Goal: Complete application form: Complete application form

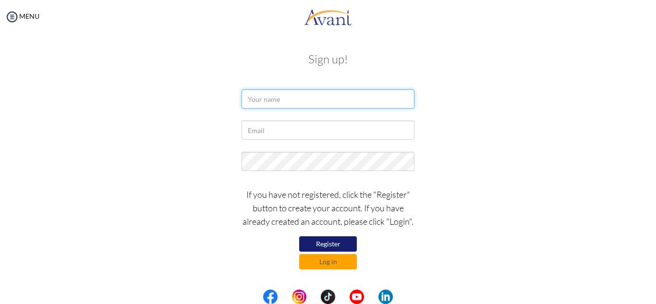
click at [392, 106] on input "text" at bounding box center [328, 98] width 173 height 19
type input "f"
type input "[EMAIL_ADDRESS][DOMAIN_NAME]"
drag, startPoint x: 379, startPoint y: 97, endPoint x: 231, endPoint y: 98, distance: 147.5
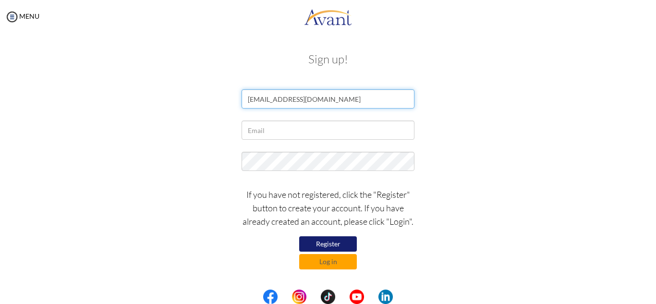
click at [188, 107] on div "[EMAIL_ADDRESS][DOMAIN_NAME]" at bounding box center [328, 101] width 562 height 24
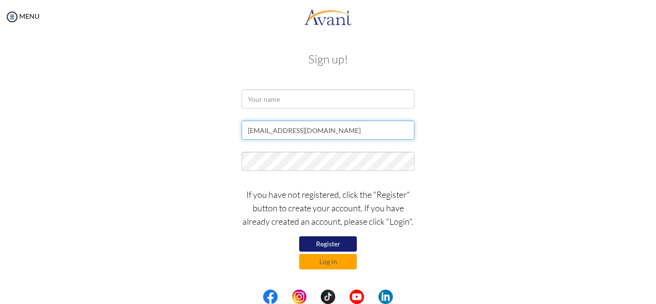
type input "[EMAIL_ADDRESS][DOMAIN_NAME]"
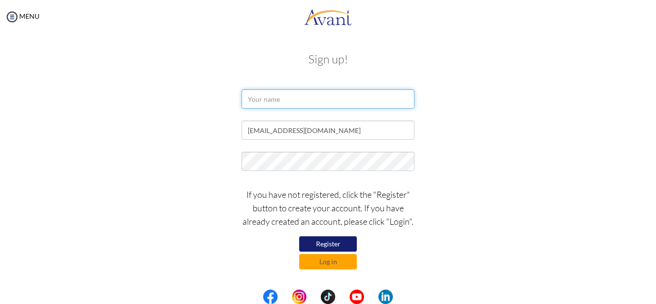
click at [263, 98] on input "text" at bounding box center [328, 98] width 173 height 19
type input "Francielly Cesco Marcon"
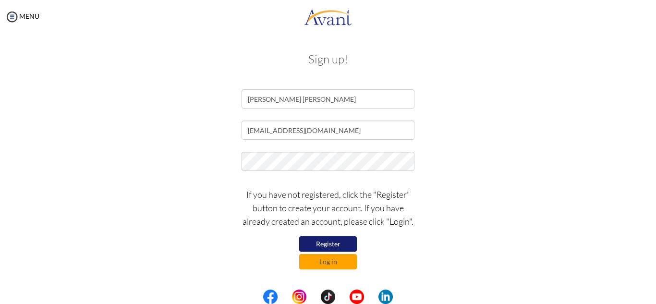
click at [339, 244] on button "Register" at bounding box center [328, 243] width 58 height 15
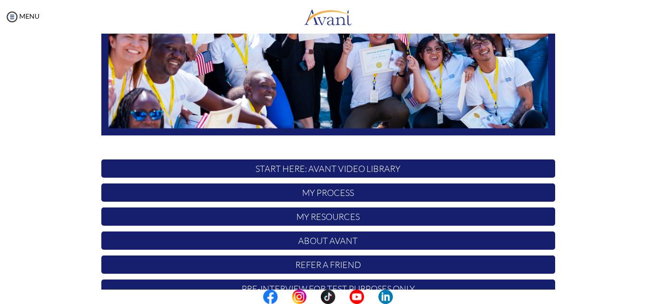
scroll to position [230, 0]
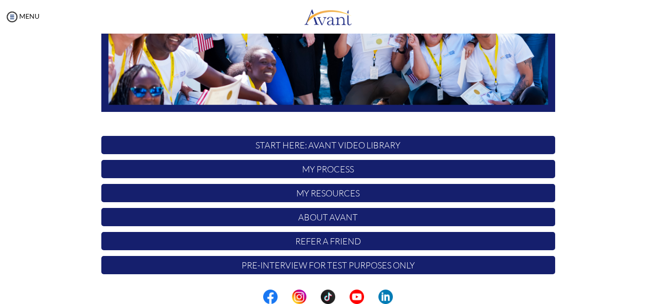
click at [339, 267] on p "Pre-Interview for test purposes only" at bounding box center [328, 265] width 454 height 18
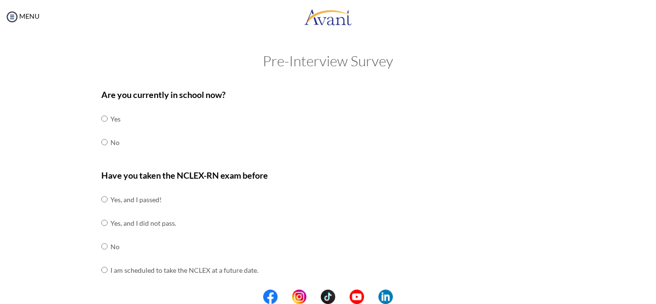
scroll to position [48, 0]
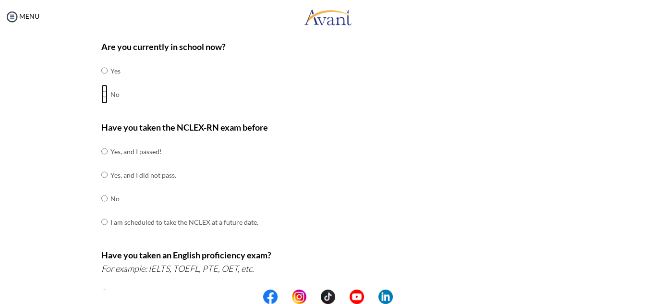
click at [103, 96] on input "radio" at bounding box center [104, 94] width 6 height 19
radio input "true"
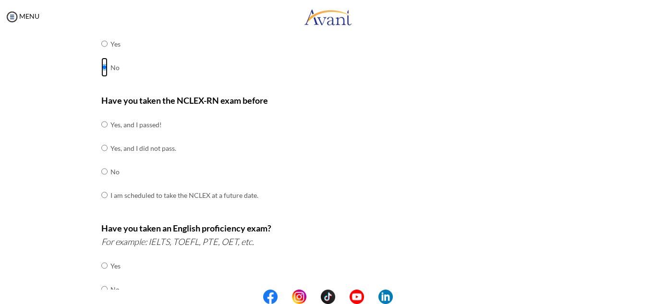
scroll to position [96, 0]
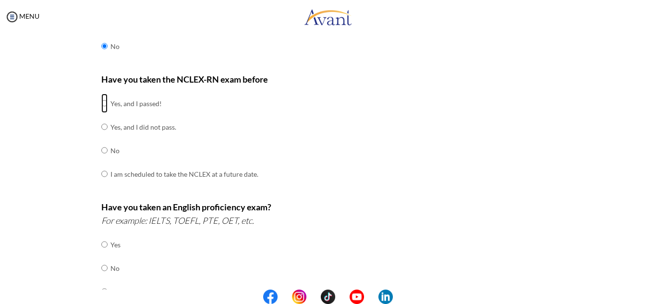
click at [101, 104] on input "radio" at bounding box center [104, 103] width 6 height 19
radio input "true"
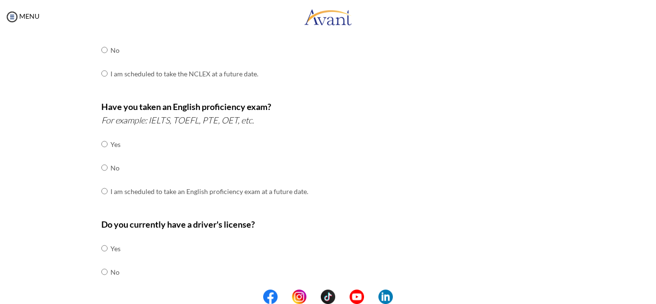
scroll to position [192, 0]
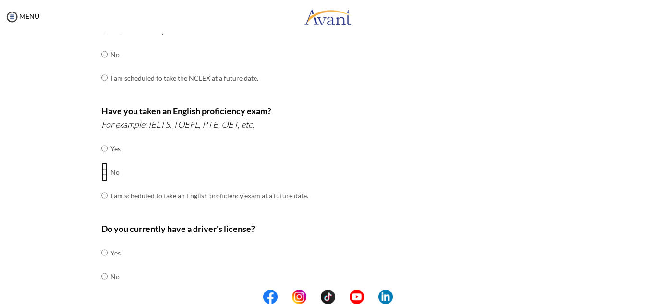
click at [102, 172] on input "radio" at bounding box center [104, 171] width 6 height 19
radio input "true"
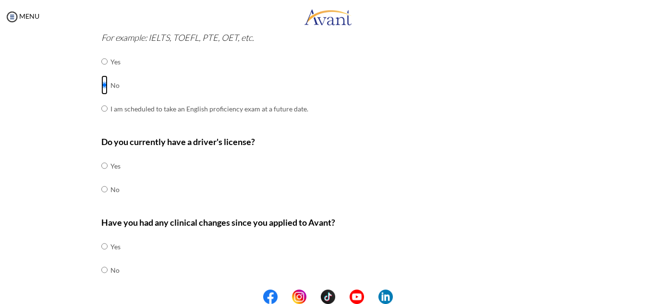
scroll to position [288, 0]
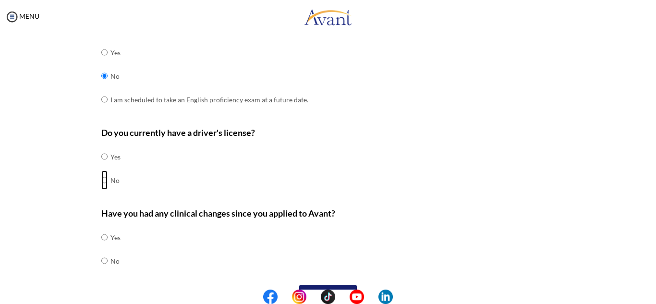
click at [101, 180] on input "radio" at bounding box center [104, 180] width 6 height 19
radio input "true"
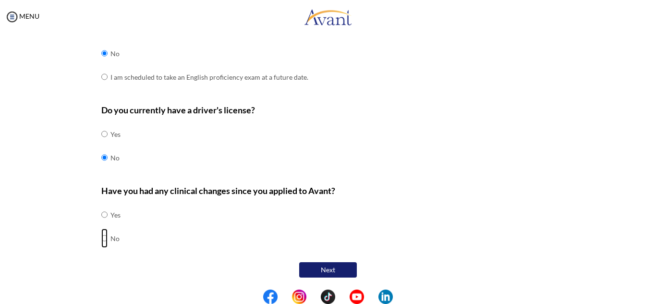
click at [101, 239] on input "radio" at bounding box center [104, 238] width 6 height 19
radio input "true"
click at [101, 215] on input "radio" at bounding box center [104, 214] width 6 height 19
radio input "true"
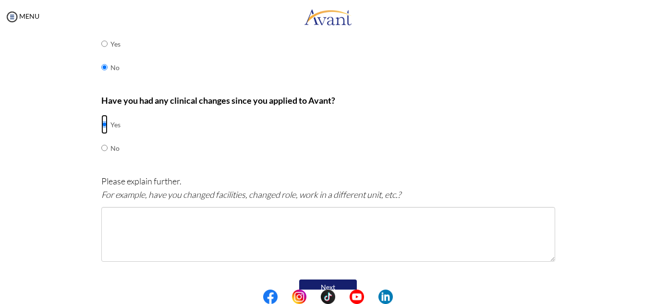
scroll to position [407, 0]
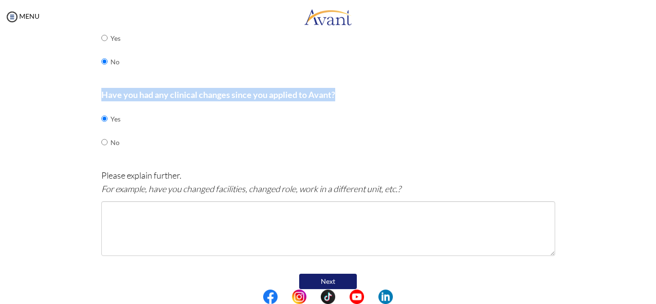
drag, startPoint x: 98, startPoint y: 95, endPoint x: 359, endPoint y: 86, distance: 261.5
copy b "Have you had any clinical changes since you applied to Avant?"
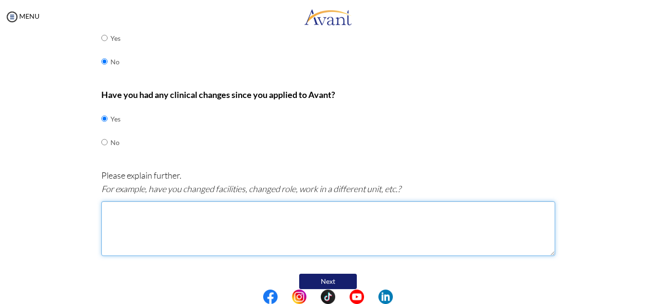
click at [193, 220] on textarea at bounding box center [328, 228] width 454 height 55
paste textarea "Yes, next month I'll be transferred to the ICU at the same hospital where I wor…"
click at [360, 219] on textarea "Yes, next month I'll be transferred to the ICU at the same hospital where I wor…" at bounding box center [328, 228] width 454 height 55
drag, startPoint x: 221, startPoint y: 208, endPoint x: 240, endPoint y: 208, distance: 18.8
click at [222, 208] on textarea "Yes, next month I'll be transferred to the ICU at the same hospital where I wor…" at bounding box center [328, 228] width 454 height 55
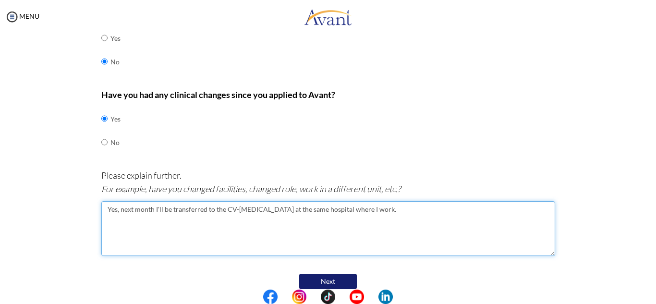
type textarea "Yes, next month I'll be transferred to the CV-[MEDICAL_DATA] at the same hospit…"
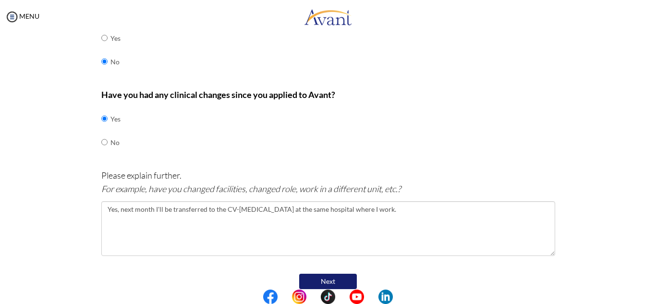
click at [340, 284] on button "Next" at bounding box center [328, 281] width 58 height 15
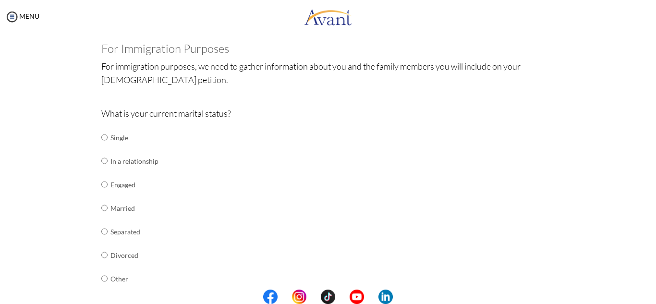
scroll to position [67, 0]
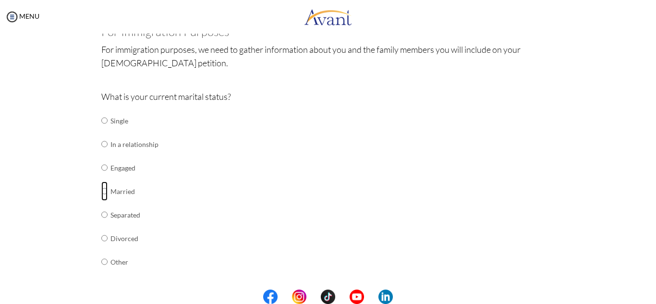
click at [101, 191] on input "radio" at bounding box center [104, 191] width 6 height 19
radio input "true"
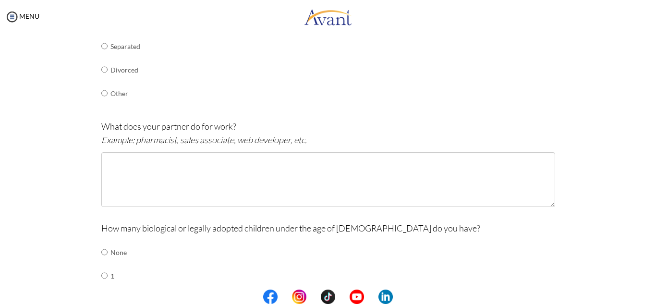
scroll to position [259, 0]
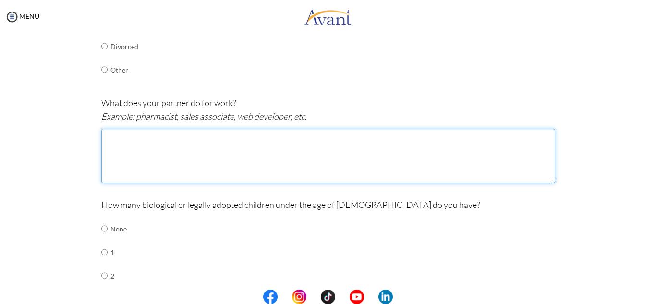
click at [211, 167] on textarea at bounding box center [328, 156] width 454 height 55
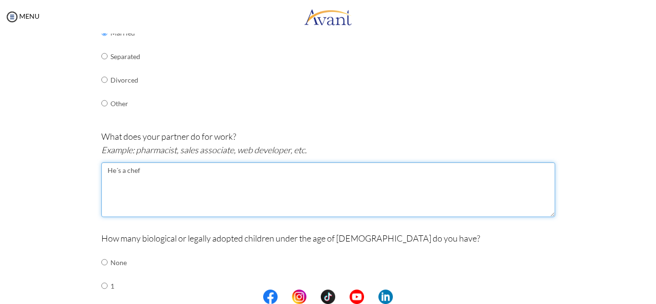
scroll to position [211, 0]
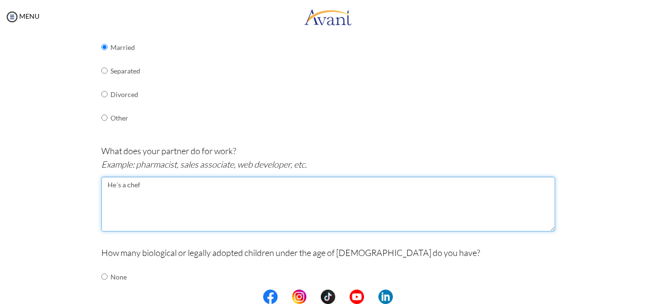
drag, startPoint x: 102, startPoint y: 184, endPoint x: 146, endPoint y: 187, distance: 43.4
click at [146, 187] on textarea "He´s a chef" at bounding box center [328, 204] width 454 height 55
click at [169, 190] on textarea "He´s a chef" at bounding box center [328, 204] width 454 height 55
click at [192, 186] on textarea "He´s a chef and work in bigger restaurants" at bounding box center [328, 204] width 454 height 55
click at [126, 189] on textarea "He´s a chef and work in bigger italian restaurants in Brazil" at bounding box center [328, 204] width 454 height 55
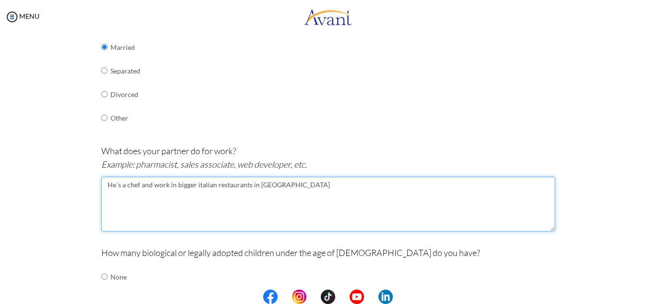
click at [157, 185] on textarea "He´s a chef and work in bigger italian restaurants in Brazil" at bounding box center [328, 204] width 454 height 55
click at [164, 184] on textarea "He´s a chef and work in bigger italian restaurants in Brazil" at bounding box center [328, 204] width 454 height 55
click at [172, 185] on textarea "He´s a chef and work in bigger italian restaurants in Brazil" at bounding box center [328, 204] width 454 height 55
drag, startPoint x: 218, startPoint y: 184, endPoint x: 236, endPoint y: 185, distance: 18.3
click at [236, 185] on textarea "He´s a chef and work in a bigger italian cousin, restaurants in Brazil" at bounding box center [328, 204] width 454 height 55
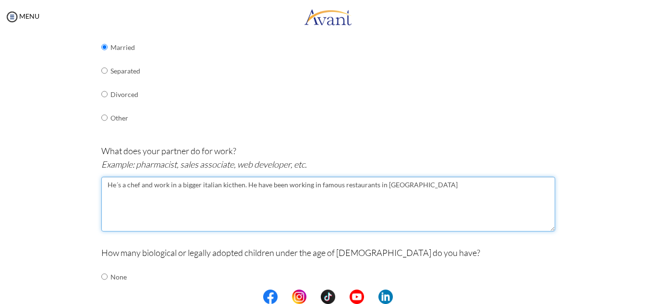
click at [423, 182] on textarea "He´s a chef and work in a bigger italian kicthen. He have been working in famou…" at bounding box center [328, 204] width 454 height 55
drag, startPoint x: 409, startPoint y: 187, endPoint x: 81, endPoint y: 188, distance: 327.6
click at [81, 188] on div "Are you currently in school now? Yes No Have you taken the NCLEX-RN exam before…" at bounding box center [328, 194] width 562 height 645
type textarea "He´s a chef and work in a bigger italian kicthen. He have been working in famou…"
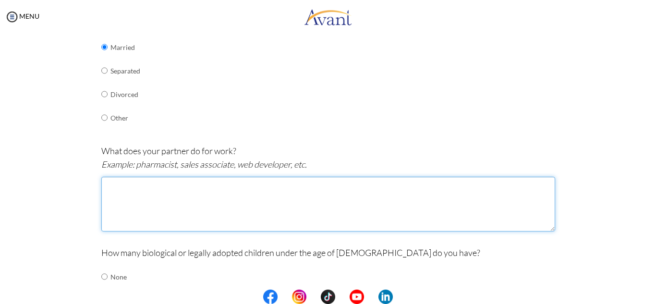
paste textarea "He is a chef working in a large Italian production kitchen. He has almost 20 ye…"
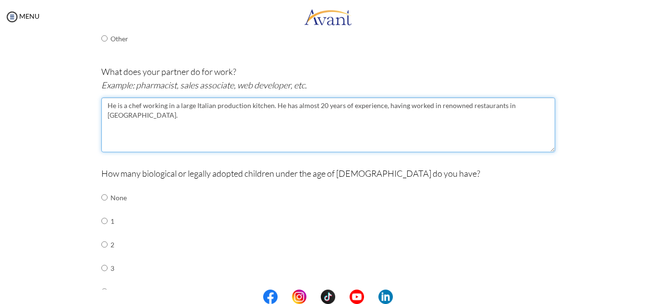
scroll to position [307, 0]
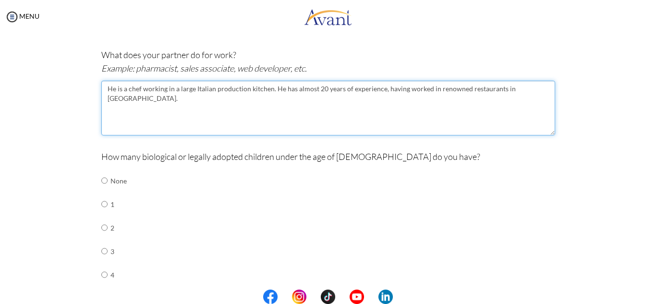
type textarea "He is a chef working in a large Italian production kitchen. He has almost 20 ye…"
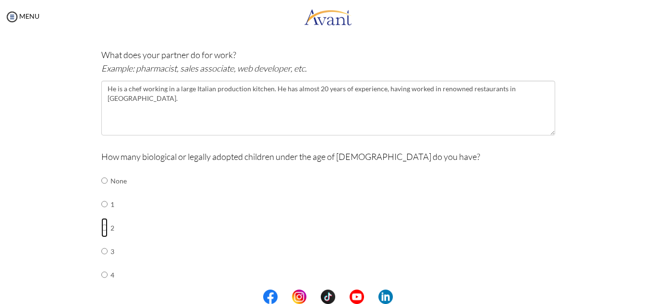
click at [102, 228] on input "radio" at bounding box center [104, 227] width 6 height 19
radio input "true"
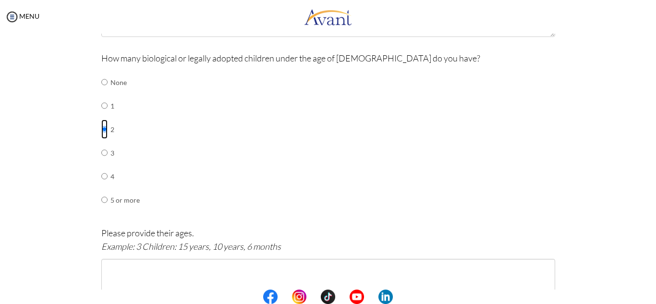
scroll to position [500, 0]
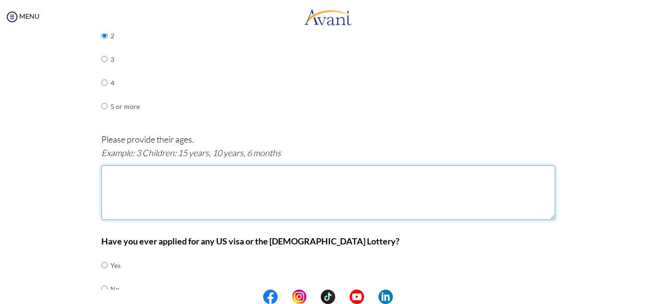
click at [160, 186] on textarea at bounding box center [328, 192] width 454 height 55
click at [304, 196] on textarea "2 Children; 08 years" at bounding box center [328, 192] width 454 height 55
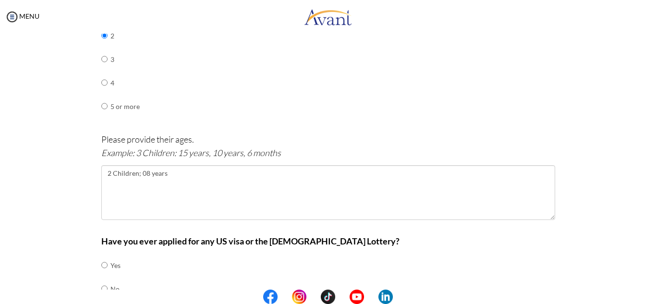
click at [301, 122] on div "How many biological or legally adopted children under the age of 21 do you have…" at bounding box center [328, 43] width 454 height 170
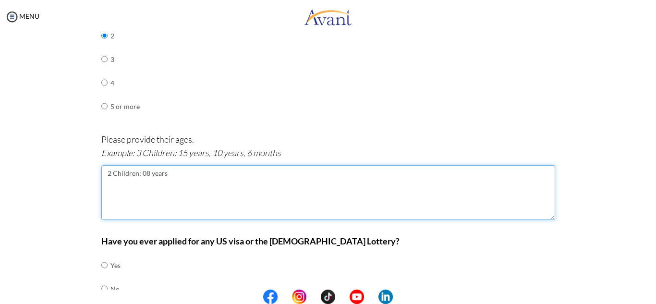
click at [217, 183] on textarea "2 Children; 08 years" at bounding box center [328, 192] width 454 height 55
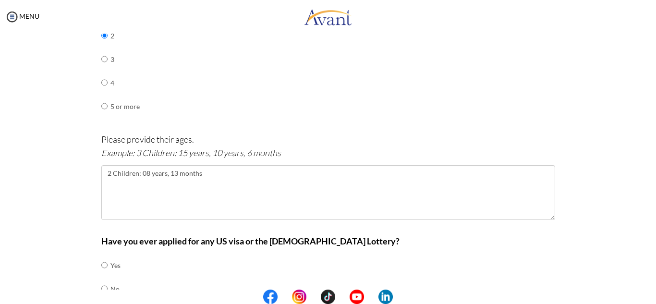
click at [382, 123] on div "How many biological or legally adopted children under the age of 21 do you have…" at bounding box center [328, 43] width 454 height 170
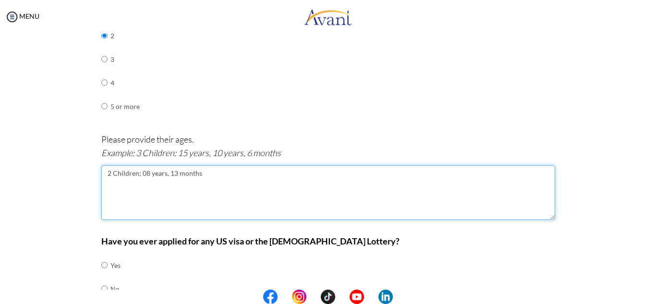
click at [135, 172] on textarea "2 Children; 08 years, 13 months" at bounding box center [328, 192] width 454 height 55
click at [238, 181] on textarea "2 Children - 08 years, 13 months" at bounding box center [328, 192] width 454 height 55
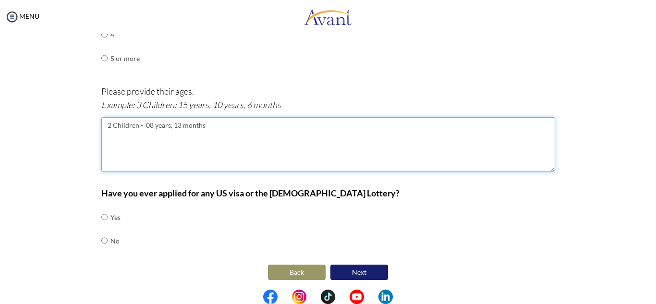
type textarea "2 Children - 08 years, 13 months"
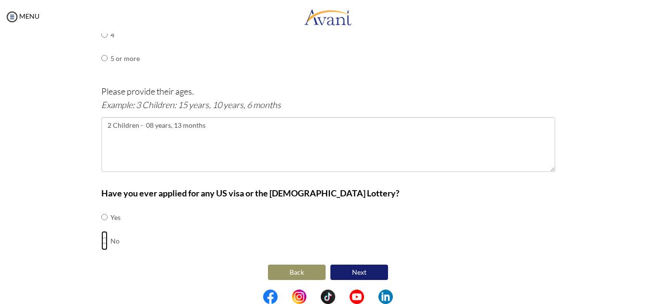
click at [101, 240] on input "radio" at bounding box center [104, 240] width 6 height 19
radio input "true"
click at [353, 276] on button "Next" at bounding box center [360, 273] width 58 height 16
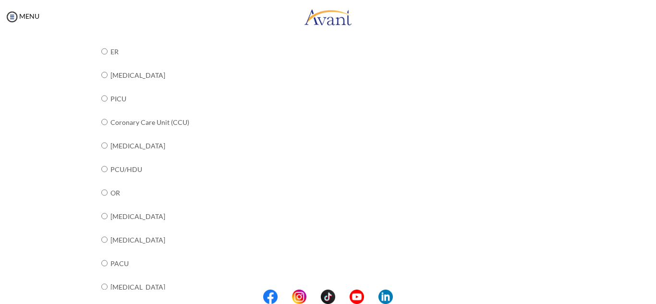
scroll to position [163, 0]
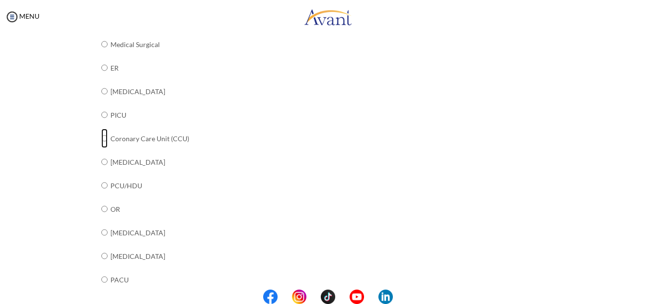
click at [101, 139] on input "radio" at bounding box center [104, 138] width 6 height 19
radio input "true"
click at [101, 93] on input "radio" at bounding box center [104, 91] width 6 height 19
radio input "true"
click at [108, 139] on td at bounding box center [109, 139] width 3 height 24
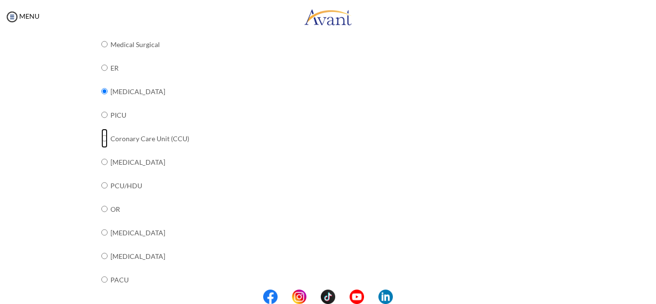
click at [101, 138] on input "radio" at bounding box center [104, 138] width 6 height 19
radio input "true"
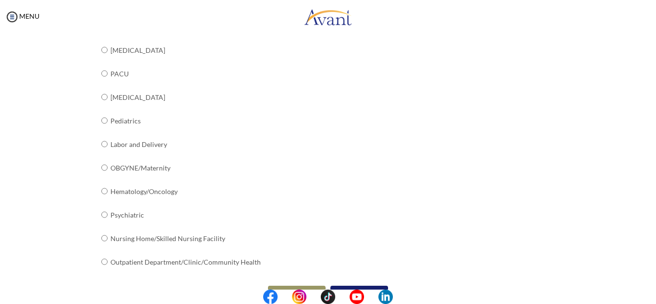
scroll to position [393, 0]
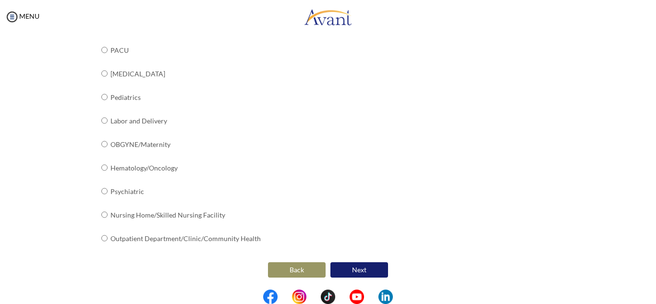
click at [370, 273] on button "Next" at bounding box center [360, 269] width 58 height 15
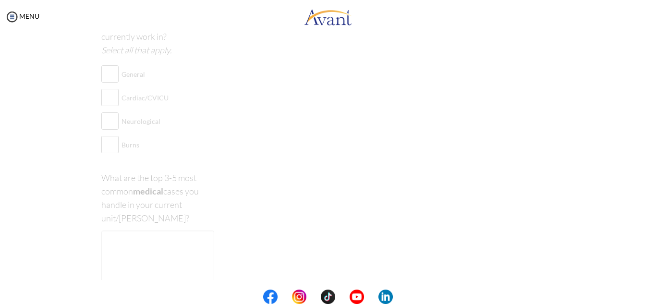
scroll to position [19, 0]
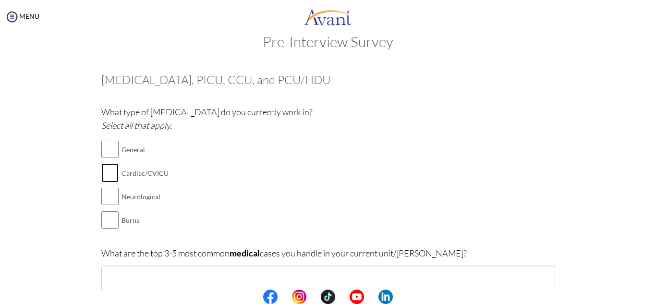
click at [111, 170] on input "checkbox" at bounding box center [109, 172] width 17 height 19
checkbox input "true"
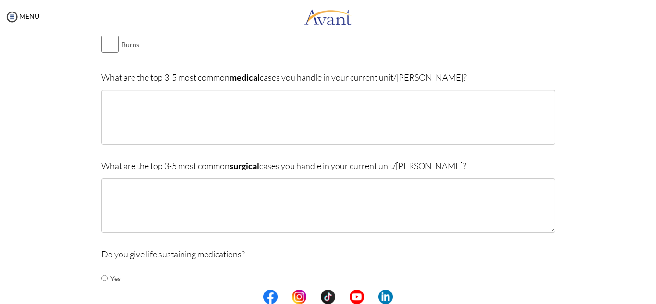
scroll to position [222, 0]
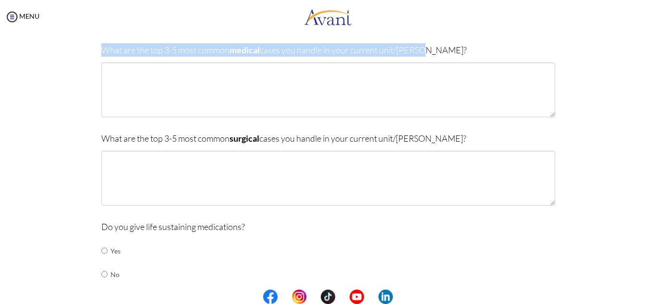
drag, startPoint x: 98, startPoint y: 50, endPoint x: 438, endPoint y: 55, distance: 340.6
click at [445, 50] on p "What are the top 3-5 most common medical cases you handle in your current unit/…" at bounding box center [328, 49] width 454 height 13
copy p "What are the top 3-5 most common medical cases you handle in your current unit/…"
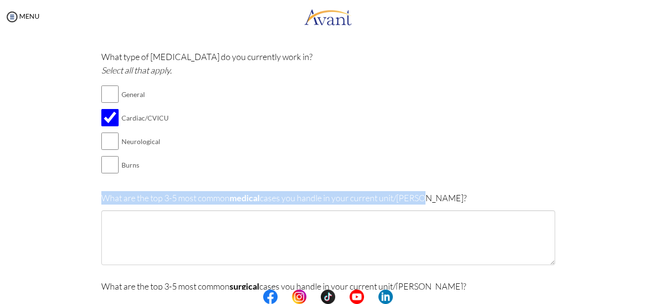
scroll to position [192, 0]
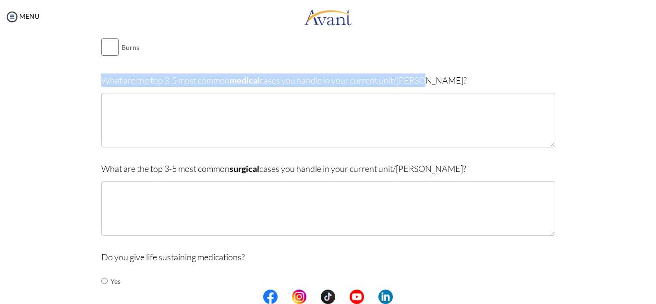
copy p "What are the top 3-5 most common medical cases you handle in your current unit/…"
click at [216, 82] on p "What are the top 3-5 most common medical cases you handle in your current unit/…" at bounding box center [328, 80] width 454 height 13
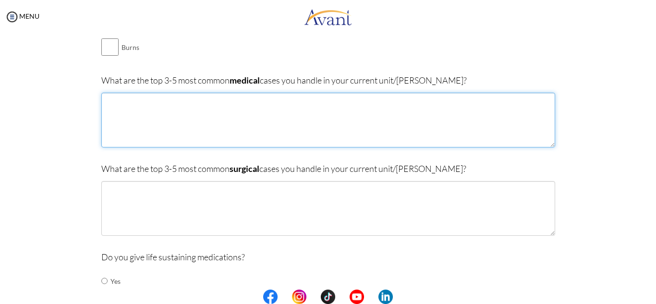
click at [217, 104] on textarea at bounding box center [328, 120] width 454 height 55
paste textarea "The common cases I take care of are myocardial infarction with or without ST el…"
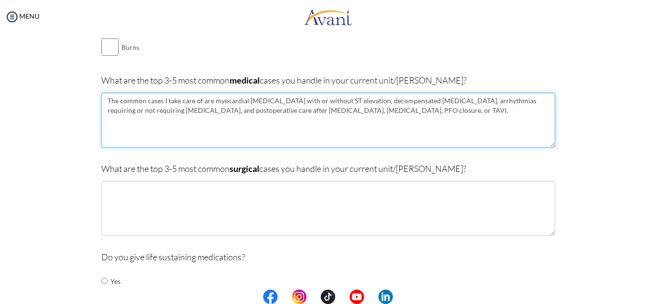
drag, startPoint x: 388, startPoint y: 122, endPoint x: 185, endPoint y: 123, distance: 202.7
click at [185, 123] on textarea "The common cases I take care of are myocardial infarction with or without ST el…" at bounding box center [328, 120] width 454 height 55
type textarea "The common cases I take care of are myocardial infarction with or without ST el…"
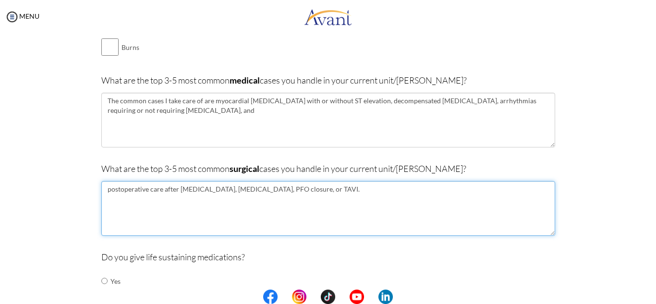
type textarea "postoperative care after angioplasty, ablation, PFO closure, or TAVI."
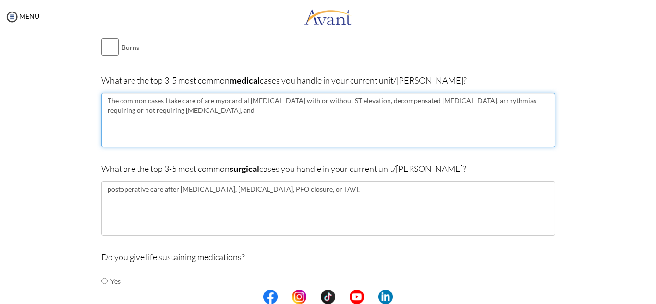
click at [199, 123] on textarea "The common cases I take care of are myocardial infarction with or without ST el…" at bounding box center [328, 120] width 454 height 55
drag, startPoint x: 103, startPoint y: 109, endPoint x: 178, endPoint y: 111, distance: 74.5
click at [178, 111] on textarea "The common cases I take care of are myocardial infarction with or without ST el…" at bounding box center [328, 120] width 454 height 55
click at [135, 111] on textarea "The common cases I take care of are myocardial infarction with or without ST el…" at bounding box center [328, 120] width 454 height 55
click at [142, 111] on textarea "The common cases I take care of are myocardial infarction with or without ST el…" at bounding box center [328, 120] width 454 height 55
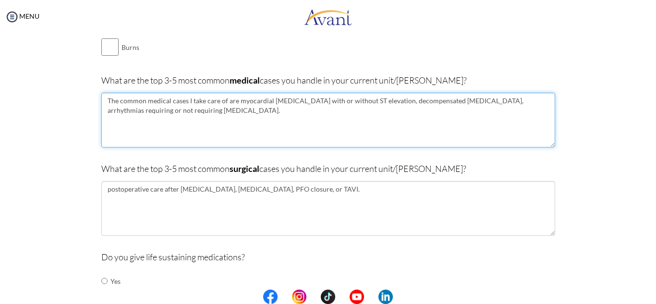
drag, startPoint x: 103, startPoint y: 110, endPoint x: 231, endPoint y: 114, distance: 127.9
click at [231, 114] on textarea "The common medical cases I take care of are myocardial infarction with or witho…" at bounding box center [328, 120] width 454 height 55
type textarea "The common medical cases I take care of are myocardial infarction with or witho…"
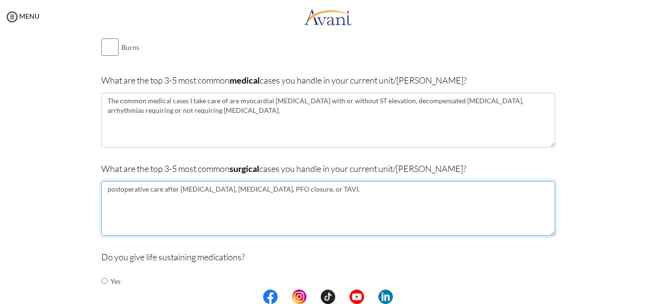
click at [103, 190] on textarea "postoperative care after angioplasty, ablation, PFO closure, or TAVI." at bounding box center [328, 208] width 454 height 55
paste textarea "The common medical cases I take care of are"
click at [172, 189] on textarea "The common medical cases I take care of are postoperative care after angioplast…" at bounding box center [328, 208] width 454 height 55
drag, startPoint x: 144, startPoint y: 189, endPoint x: 166, endPoint y: 188, distance: 22.1
click at [166, 188] on textarea "The common medical cases I take care of are postoperative care after angioplast…" at bounding box center [328, 208] width 454 height 55
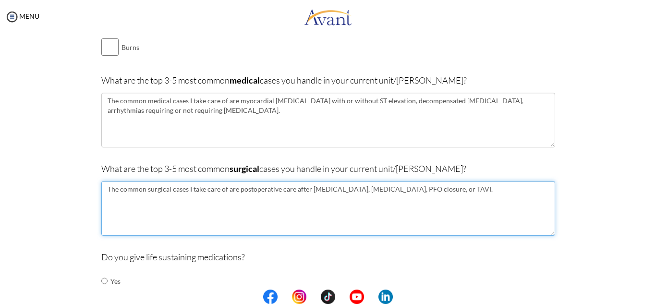
click at [271, 198] on textarea "The common surgical cases I take care of are postoperative care after angioplas…" at bounding box center [328, 208] width 454 height 55
click at [324, 191] on textarea "The common surgical cases I take care of are postoperative care after angioplas…" at bounding box center [328, 208] width 454 height 55
drag, startPoint x: 129, startPoint y: 202, endPoint x: 159, endPoint y: 189, distance: 31.9
click at [132, 200] on textarea "The common surgical cases I take care of are postoperative care after angioplas…" at bounding box center [328, 208] width 454 height 55
drag, startPoint x: 208, startPoint y: 186, endPoint x: 197, endPoint y: 187, distance: 10.7
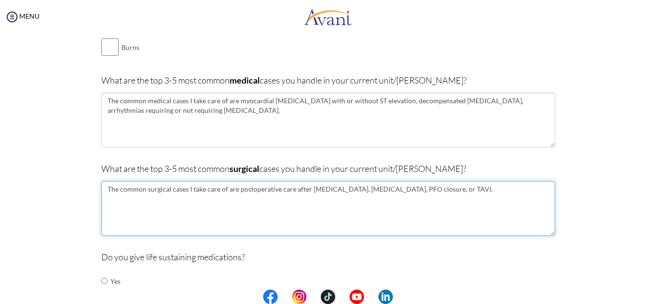
click at [208, 186] on textarea "The common surgical cases I take care of are postoperative care after angioplas…" at bounding box center [328, 208] width 454 height 55
click at [235, 189] on textarea "The common surgical cases I take care of are postoperative care after angioplas…" at bounding box center [328, 208] width 454 height 55
click at [238, 189] on textarea "The common surgical cases I take care of are postoperative care after angioplas…" at bounding box center [328, 208] width 454 height 55
type textarea "The common surgical cases I take care of are pre and postoperative care after a…"
click at [203, 207] on textarea "The common surgical cases I take care of are pre and postoperative care after a…" at bounding box center [328, 208] width 454 height 55
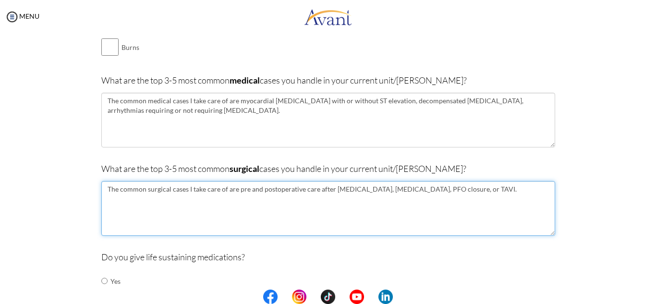
drag, startPoint x: 103, startPoint y: 187, endPoint x: 226, endPoint y: 197, distance: 122.9
click at [226, 197] on textarea "The common surgical cases I take care of are pre and postoperative care after a…" at bounding box center [328, 208] width 454 height 55
click at [276, 189] on textarea "The common surgical cases I take care of are pre and postoperative care after a…" at bounding box center [328, 208] width 454 height 55
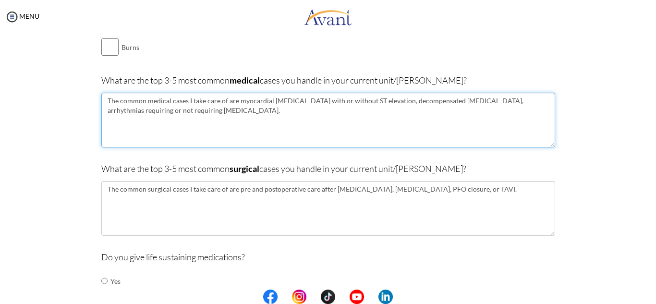
click at [257, 122] on textarea "The common medical cases I take care of are myocardial infarction with or witho…" at bounding box center [328, 120] width 454 height 55
paste textarea "Syncope requiring further investigation"
drag, startPoint x: 270, startPoint y: 124, endPoint x: 294, endPoint y: 128, distance: 24.3
click at [278, 126] on textarea "The common medical cases I take care of are myocardial infarction with or witho…" at bounding box center [328, 120] width 454 height 55
click at [196, 120] on textarea "The common medical cases I take care of are myocardial infarction with or witho…" at bounding box center [328, 120] width 454 height 55
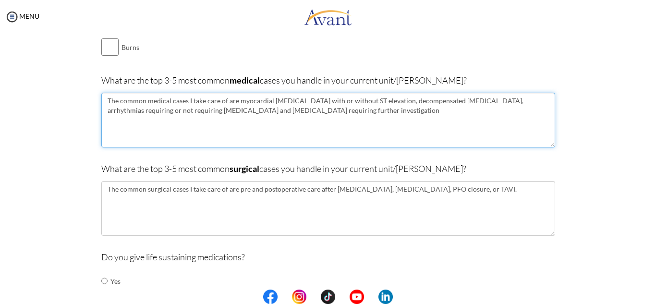
click at [222, 120] on textarea "The common medical cases I take care of are myocardial infarction with or witho…" at bounding box center [328, 120] width 454 height 55
click at [335, 118] on textarea "The common medical cases I take care of are myocardial infarction with or witho…" at bounding box center [328, 120] width 454 height 55
drag, startPoint x: 328, startPoint y: 124, endPoint x: 98, endPoint y: 106, distance: 230.8
click at [101, 106] on textarea "The common medical cases I take care of are myocardial [MEDICAL_DATA] with or w…" at bounding box center [328, 120] width 454 height 55
type textarea "The common medical cases I take care of are myocardial [MEDICAL_DATA] with or w…"
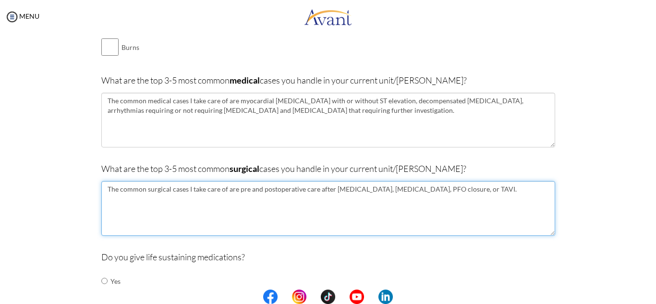
click at [264, 206] on textarea "The common surgical cases I take care of are pre and postoperative care after a…" at bounding box center [328, 208] width 454 height 55
click at [105, 189] on textarea "The common surgical cases I take care of are pre and postoperative care after a…" at bounding box center [328, 208] width 454 height 55
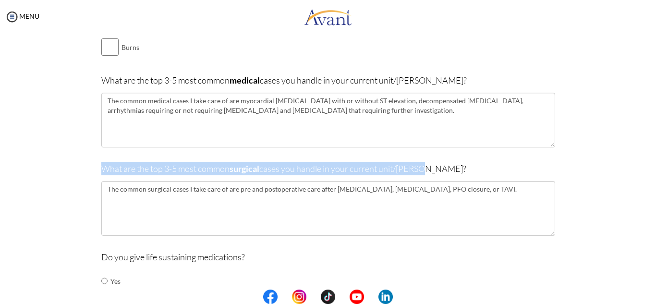
drag, startPoint x: 97, startPoint y: 170, endPoint x: 423, endPoint y: 167, distance: 326.2
copy p "What are the top 3-5 most common surgical cases you handle in your current unit…"
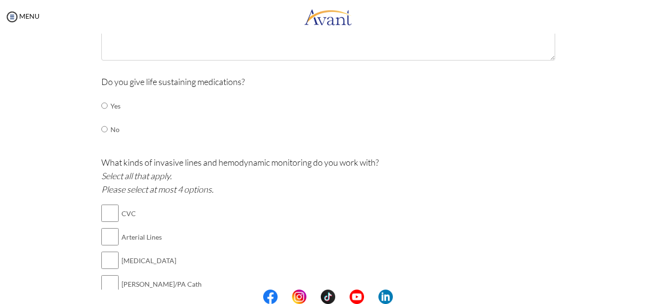
scroll to position [384, 0]
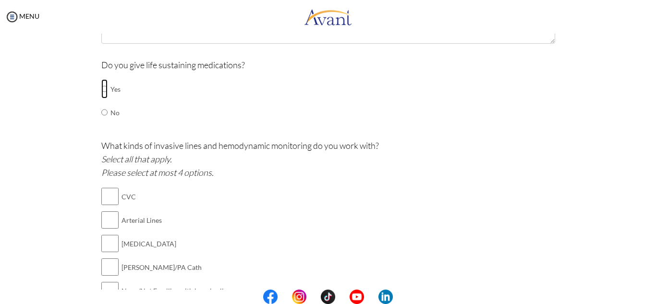
click at [101, 91] on input "radio" at bounding box center [104, 88] width 6 height 19
radio input "true"
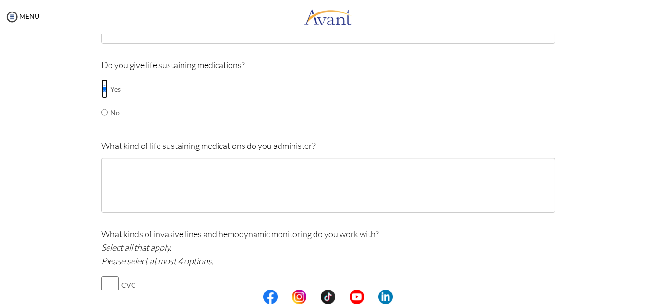
scroll to position [432, 0]
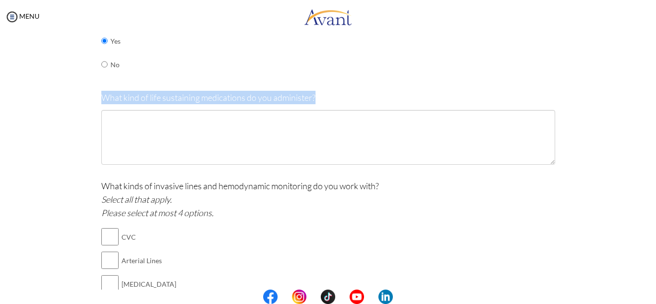
drag, startPoint x: 98, startPoint y: 99, endPoint x: 321, endPoint y: 105, distance: 222.5
click at [321, 105] on div "What kind of life sustaining medications do you administer?" at bounding box center [328, 133] width 454 height 84
copy p "What kind of life sustaining medications do you administer?"
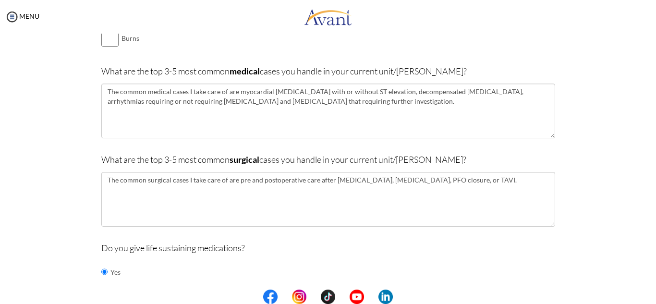
scroll to position [192, 0]
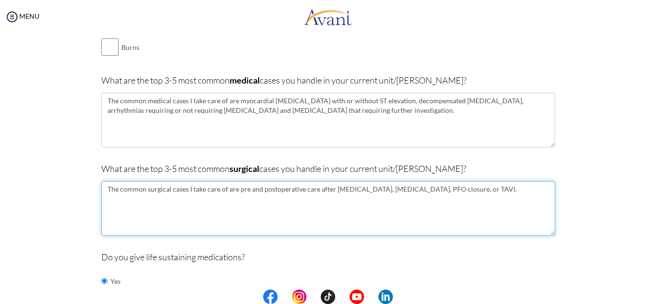
click at [468, 191] on textarea "The common surgical cases I take care of are pre and postoperative care after a…" at bounding box center [328, 208] width 454 height 55
paste textarea "pacemaker implantation"
drag, startPoint x: 435, startPoint y: 188, endPoint x: 429, endPoint y: 189, distance: 6.8
click at [429, 189] on textarea "The common surgical cases I take care of are pre and postoperative care after a…" at bounding box center [328, 208] width 454 height 55
click at [447, 190] on textarea "The common surgical cases I take care of are pre and postoperative care after a…" at bounding box center [328, 208] width 454 height 55
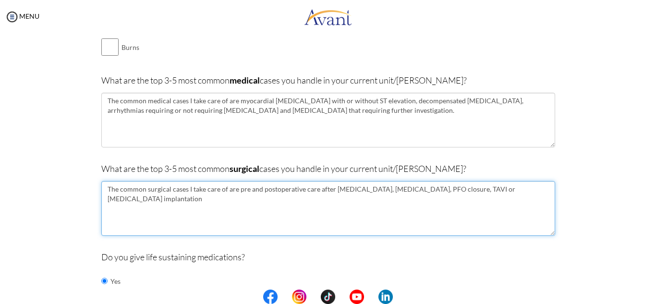
click at [546, 184] on textarea "The common surgical cases I take care of are pre and postoperative care after a…" at bounding box center [328, 208] width 454 height 55
type textarea "The common surgical cases I take care of are pre and postoperative care after […"
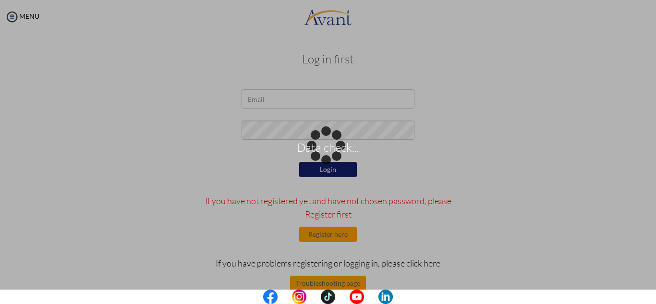
scroll to position [0, 0]
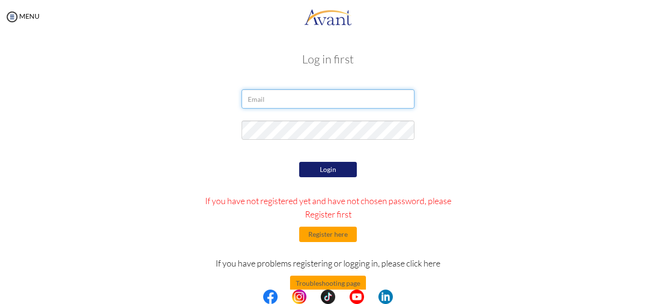
click at [260, 100] on input "email" at bounding box center [328, 98] width 173 height 19
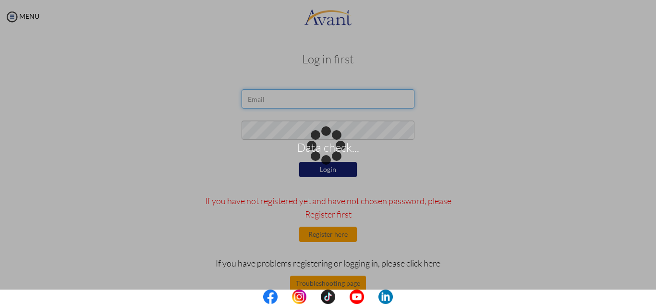
type input "[EMAIL_ADDRESS][DOMAIN_NAME]"
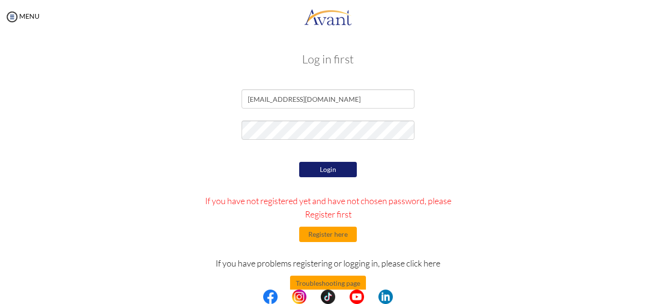
click at [339, 170] on button "Login" at bounding box center [328, 169] width 58 height 15
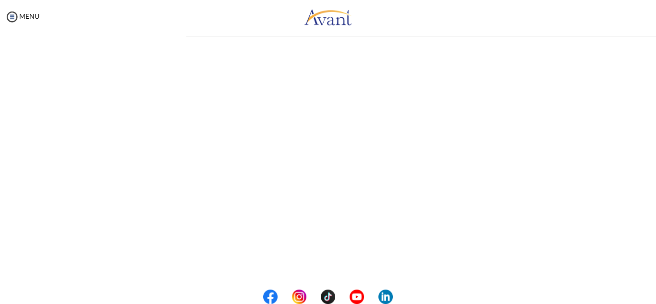
click at [326, 172] on div "My Status What is the next step? We would like you to watch the introductory vi…" at bounding box center [328, 186] width 656 height 304
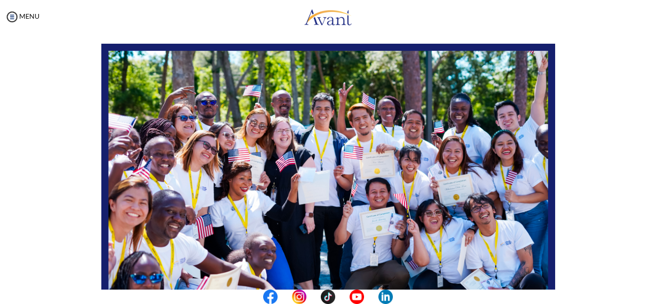
scroll to position [230, 0]
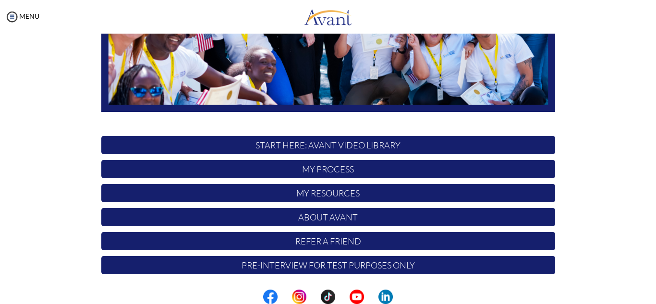
click at [328, 266] on p "Pre-Interview for test purposes only" at bounding box center [328, 265] width 454 height 18
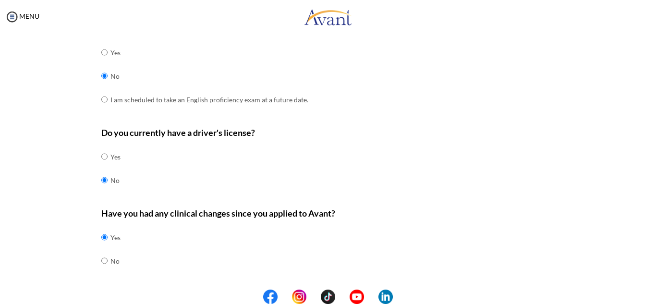
scroll to position [418, 0]
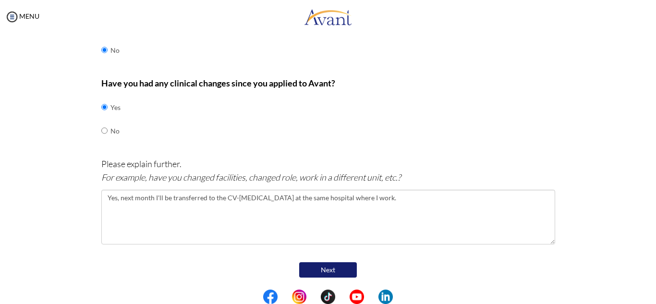
click at [328, 271] on button "Next" at bounding box center [328, 269] width 58 height 15
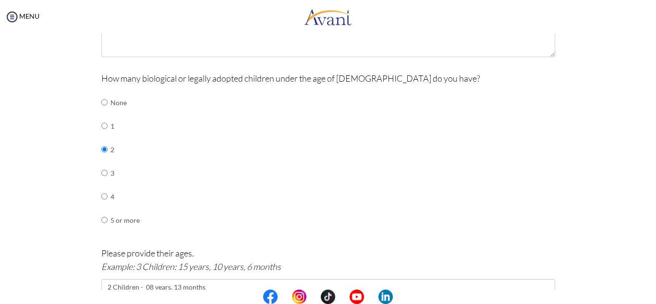
scroll to position [550, 0]
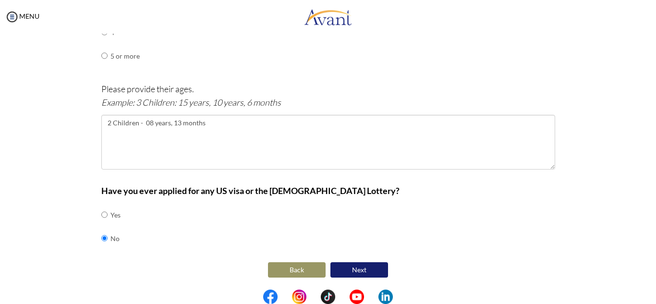
click at [368, 270] on button "Next" at bounding box center [360, 269] width 58 height 15
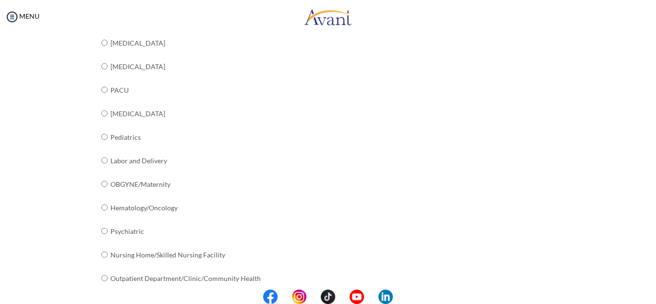
scroll to position [393, 0]
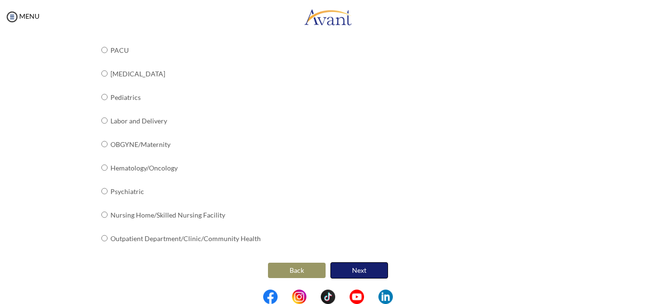
click at [357, 268] on button "Next" at bounding box center [360, 270] width 58 height 16
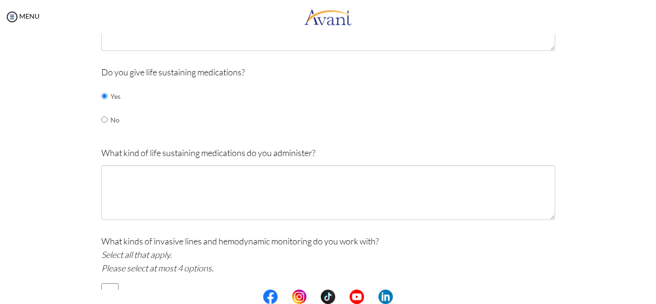
scroll to position [404, 0]
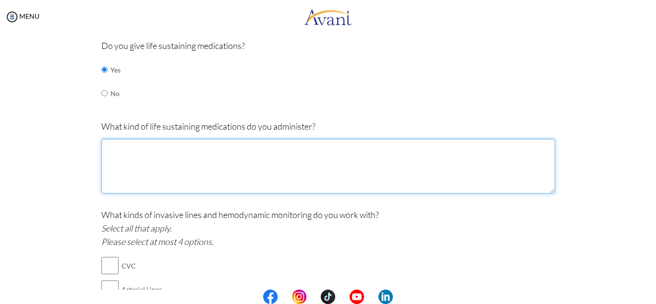
click at [373, 155] on textarea at bounding box center [328, 166] width 454 height 55
paste textarea "I give life-saving medicines like, for heart problems: [MEDICAL_DATA] - [MEDICA…"
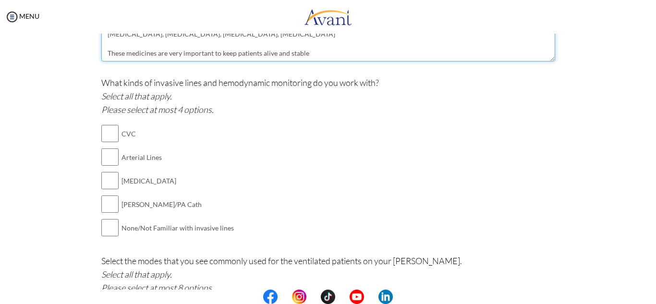
scroll to position [548, 0]
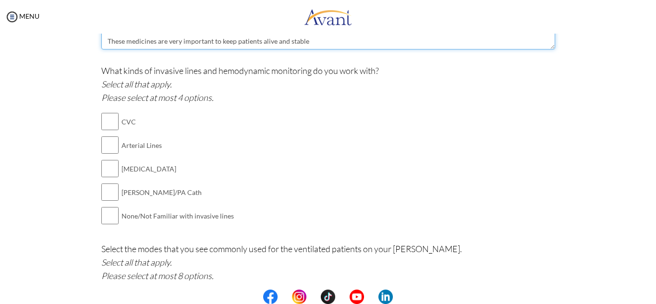
type textarea "I give life-saving medicines like, for heart problems: [MEDICAL_DATA] - [MEDICA…"
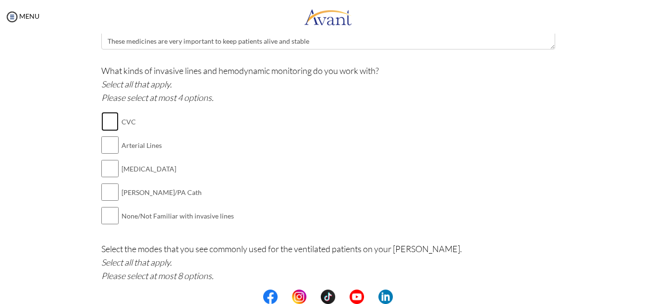
click at [107, 118] on input "checkbox" at bounding box center [109, 121] width 17 height 19
checkbox input "true"
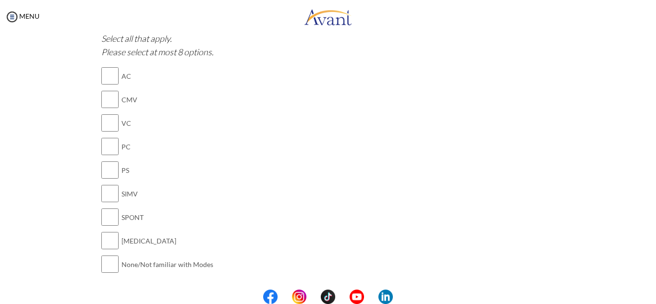
scroll to position [788, 0]
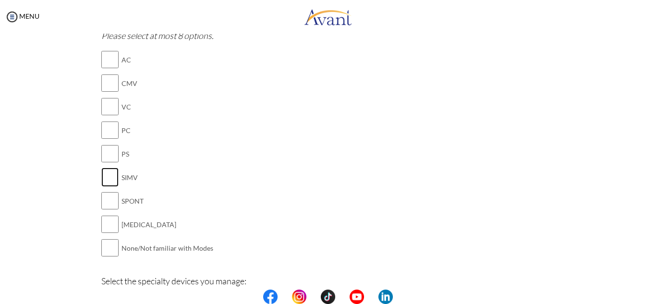
click at [106, 175] on input "checkbox" at bounding box center [109, 177] width 17 height 19
checkbox input "true"
click at [104, 225] on input "checkbox" at bounding box center [109, 224] width 17 height 19
checkbox input "true"
click at [106, 132] on input "checkbox" at bounding box center [109, 130] width 17 height 19
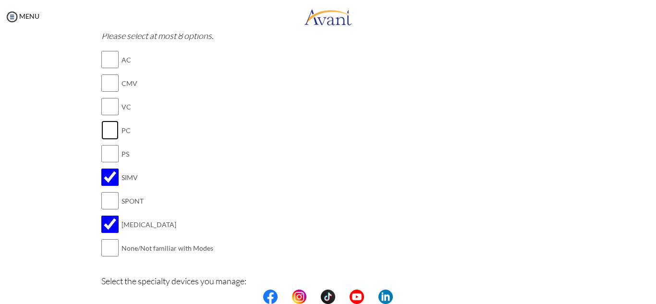
checkbox input "true"
click at [106, 150] on input "checkbox" at bounding box center [109, 153] width 17 height 19
checkbox input "true"
click at [104, 107] on input "checkbox" at bounding box center [109, 106] width 17 height 19
checkbox input "true"
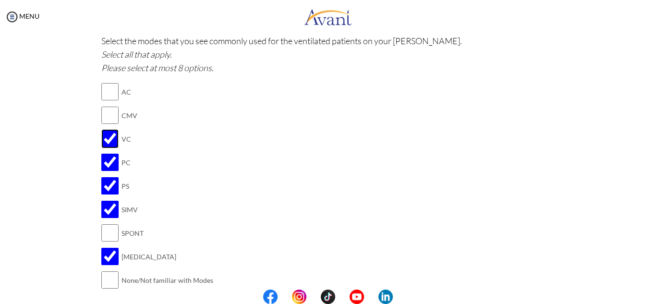
scroll to position [740, 0]
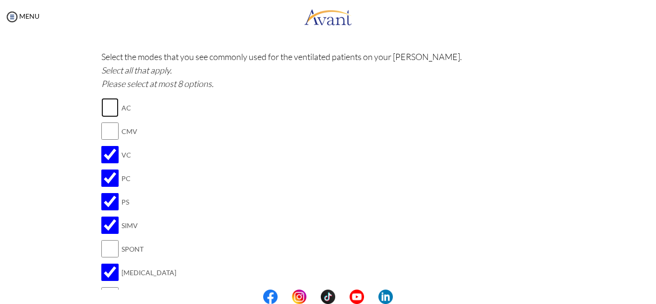
click at [108, 105] on input "checkbox" at bounding box center [109, 107] width 17 height 19
checkbox input "true"
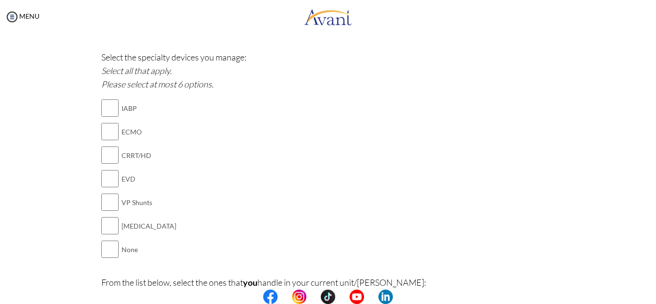
scroll to position [1028, 0]
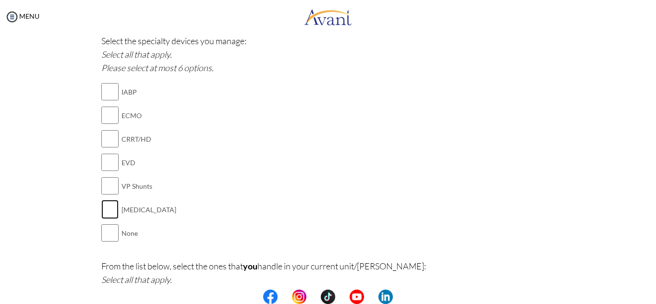
click at [104, 208] on input "checkbox" at bounding box center [109, 209] width 17 height 19
checkbox input "true"
drag, startPoint x: 121, startPoint y: 141, endPoint x: 145, endPoint y: 138, distance: 24.7
click at [145, 138] on td "CRRT/HD" at bounding box center [149, 139] width 55 height 24
copy td "CRRT/HD"
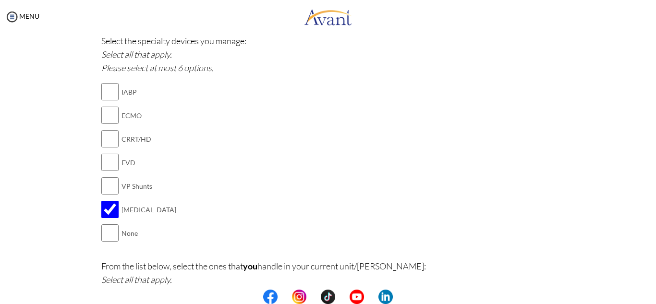
click at [164, 134] on div "Select the specialty devices you manage: Select all that apply. Please select a…" at bounding box center [328, 144] width 454 height 221
click at [107, 92] on input "checkbox" at bounding box center [109, 91] width 17 height 19
checkbox input "true"
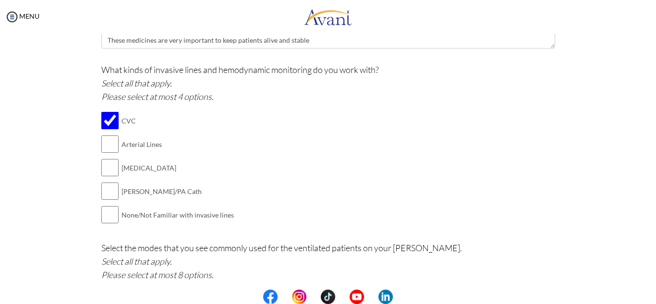
scroll to position [548, 0]
click at [101, 144] on input "checkbox" at bounding box center [109, 144] width 17 height 19
checkbox input "true"
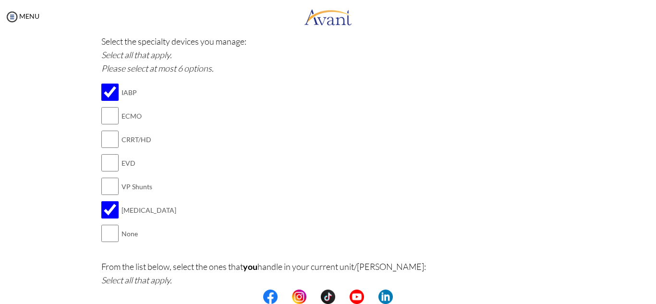
scroll to position [1028, 0]
drag, startPoint x: 117, startPoint y: 164, endPoint x: 134, endPoint y: 164, distance: 16.8
click at [134, 164] on td "EVD" at bounding box center [149, 163] width 55 height 24
copy td "EVD"
click at [171, 182] on div "Select the specialty devices you manage: Select all that apply. Please select a…" at bounding box center [328, 144] width 454 height 221
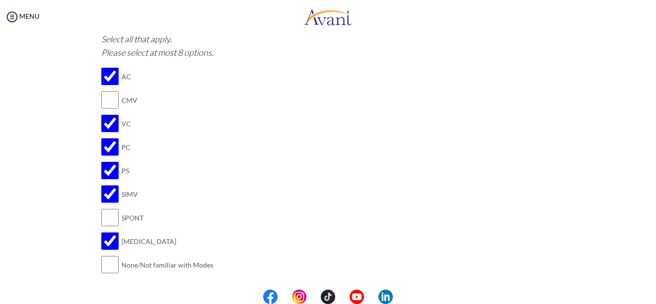
scroll to position [788, 0]
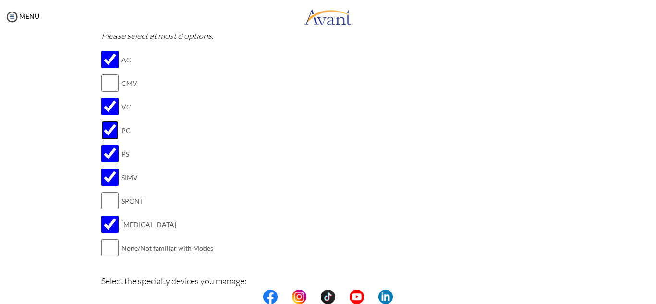
click at [107, 131] on input "checkbox" at bounding box center [109, 130] width 17 height 19
checkbox input "false"
click at [106, 105] on input "checkbox" at bounding box center [109, 106] width 17 height 19
checkbox input "false"
click at [112, 59] on input "checkbox" at bounding box center [109, 59] width 17 height 19
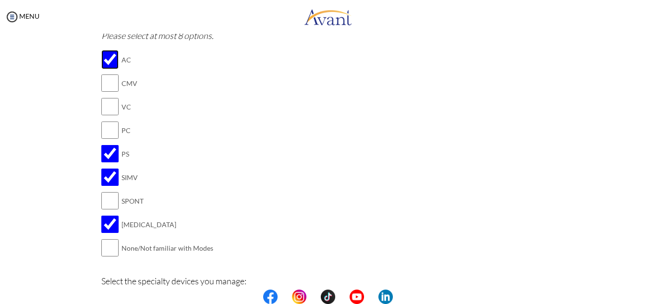
checkbox input "false"
click at [107, 156] on input "checkbox" at bounding box center [109, 153] width 17 height 19
checkbox input "false"
click at [105, 175] on input "checkbox" at bounding box center [109, 177] width 17 height 19
checkbox input "false"
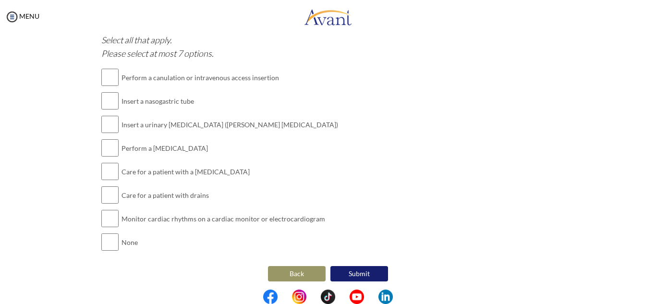
scroll to position [1268, 0]
click at [108, 77] on input "checkbox" at bounding box center [109, 76] width 17 height 19
checkbox input "true"
click at [108, 104] on input "checkbox" at bounding box center [109, 100] width 17 height 19
checkbox input "true"
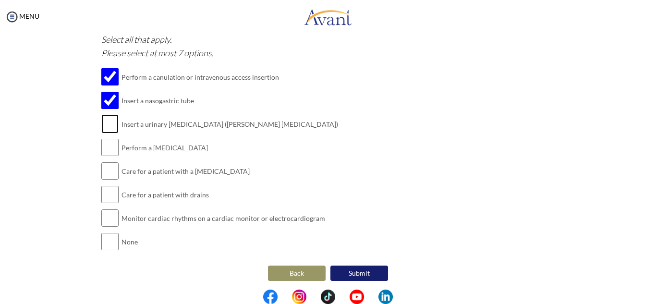
click at [109, 131] on input "checkbox" at bounding box center [109, 123] width 17 height 19
checkbox input "true"
click at [113, 150] on input "checkbox" at bounding box center [109, 147] width 17 height 19
checkbox input "true"
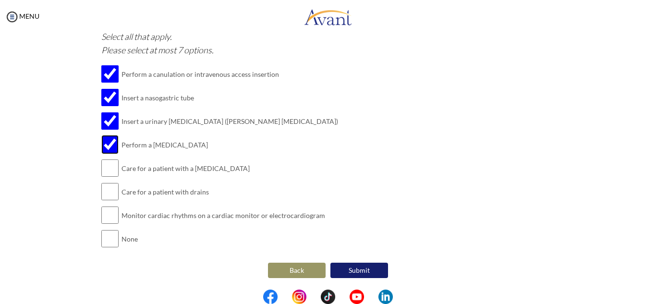
scroll to position [1272, 0]
click at [110, 166] on input "checkbox" at bounding box center [109, 167] width 17 height 19
checkbox input "true"
click at [111, 192] on input "checkbox" at bounding box center [109, 191] width 17 height 19
checkbox input "true"
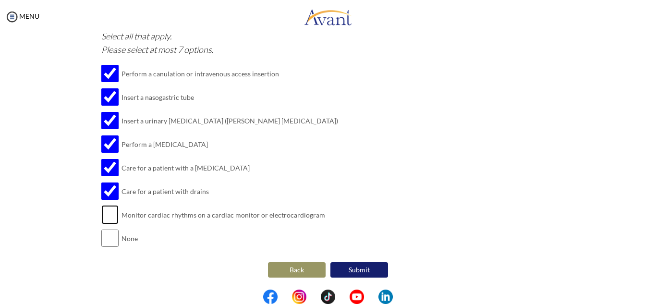
click at [110, 213] on input "checkbox" at bounding box center [109, 214] width 17 height 19
checkbox input "true"
click at [354, 268] on button "Submit" at bounding box center [360, 269] width 58 height 15
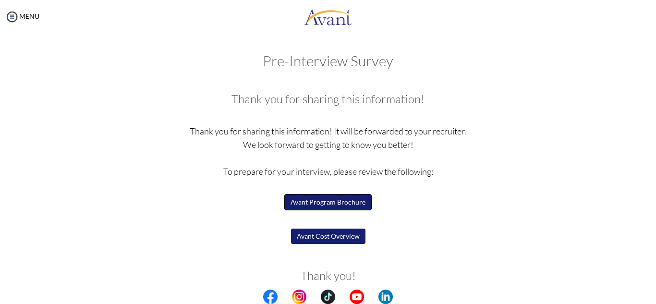
drag, startPoint x: 337, startPoint y: 203, endPoint x: 400, endPoint y: 202, distance: 62.9
click at [400, 202] on p "Thank you for sharing this information! It will be forwarded to your recruiter.…" at bounding box center [328, 191] width 454 height 135
click at [348, 202] on button "Avant Program Brochure" at bounding box center [328, 201] width 86 height 15
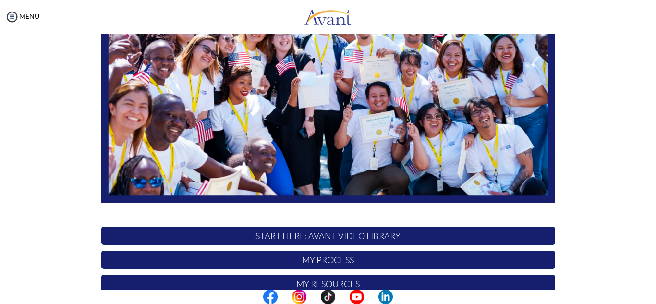
scroll to position [230, 0]
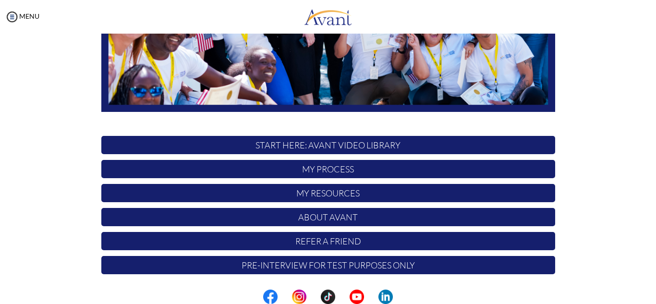
click at [336, 195] on p "My Resources" at bounding box center [328, 193] width 454 height 18
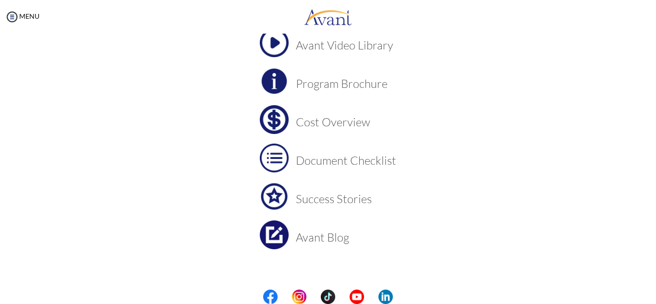
scroll to position [84, 0]
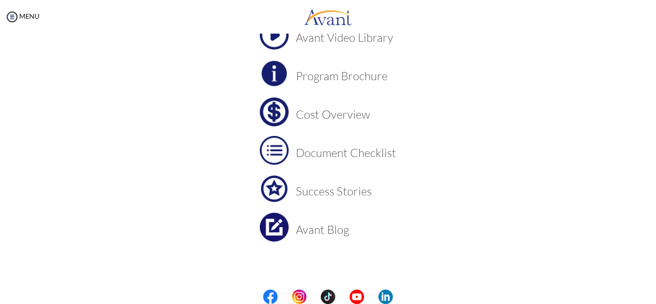
click at [331, 112] on h3 "Cost Overview" at bounding box center [346, 114] width 100 height 12
click at [352, 151] on h3 "Document Checklist" at bounding box center [346, 153] width 100 height 12
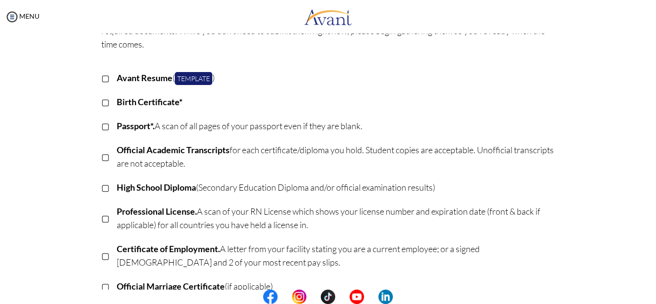
scroll to position [144, 0]
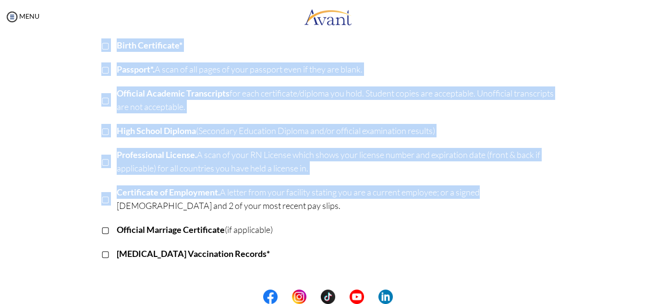
drag, startPoint x: 481, startPoint y: 196, endPoint x: 552, endPoint y: 206, distance: 72.4
click at [552, 206] on div "Once you complete the recruitment process, your next step will be with Document…" at bounding box center [328, 179] width 468 height 487
click at [492, 215] on td "Certificate of Employment. A letter from your facility stating you are a curren…" at bounding box center [336, 199] width 439 height 37
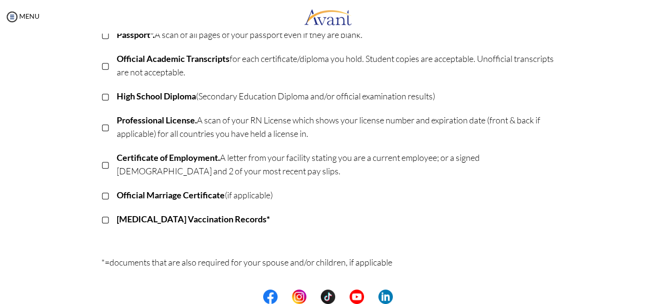
scroll to position [0, 0]
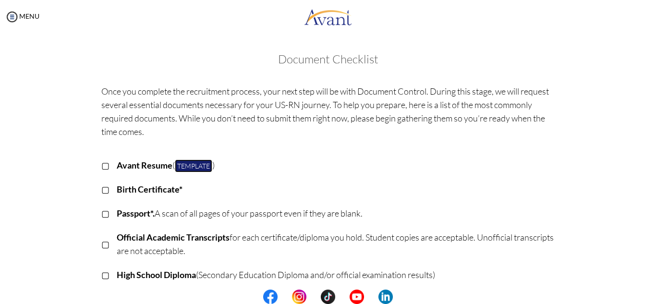
click at [195, 167] on link "Template" at bounding box center [193, 165] width 37 height 13
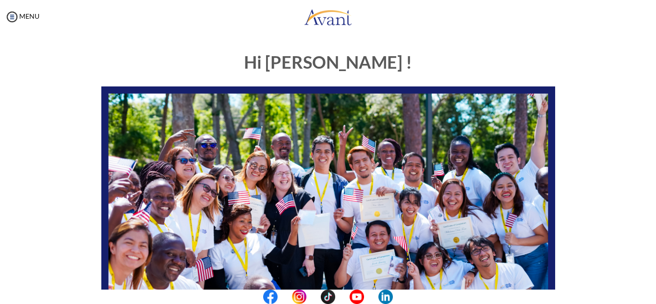
scroll to position [230, 0]
